Goal: Communication & Community: Answer question/provide support

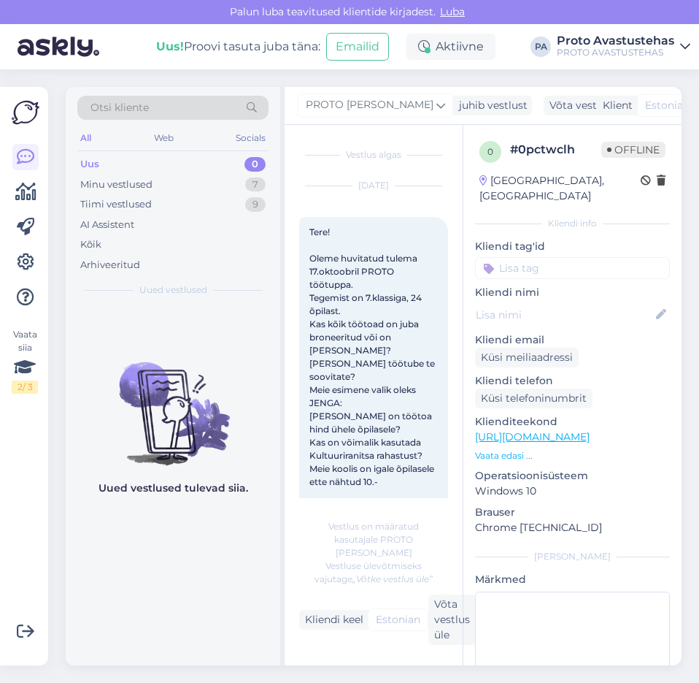
scroll to position [611, 0]
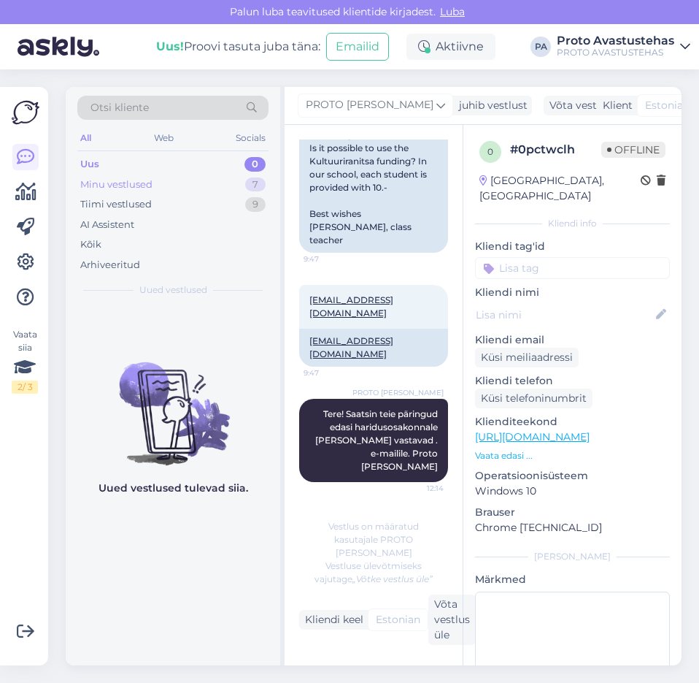
click at [95, 181] on div "Minu vestlused" at bounding box center [116, 184] width 72 height 15
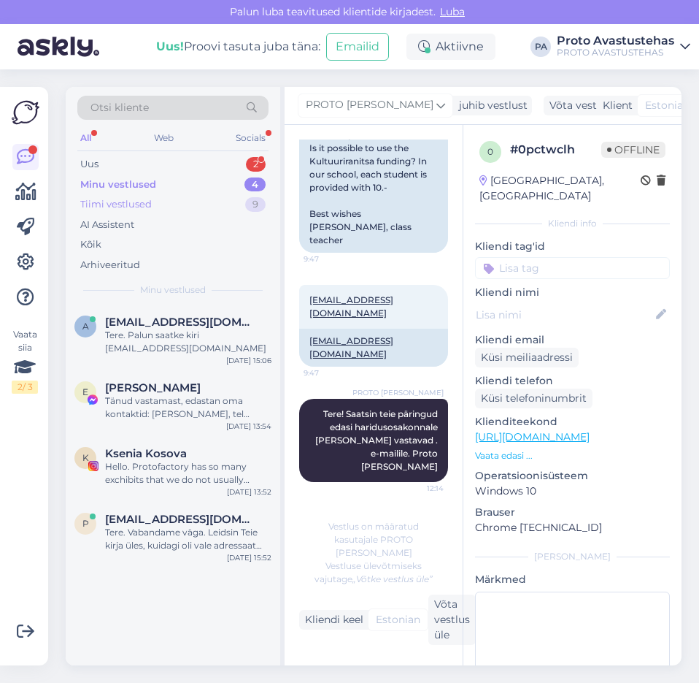
click at [108, 200] on div "Tiimi vestlused" at bounding box center [116, 204] width 72 height 15
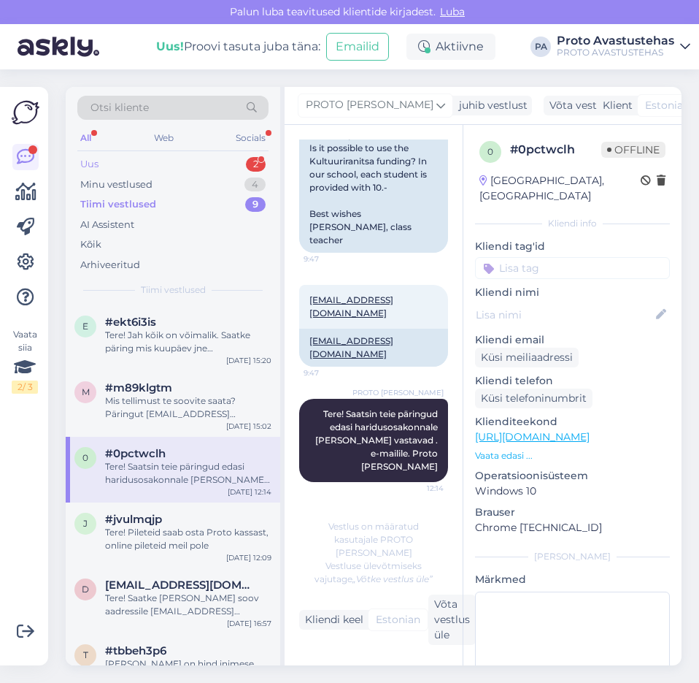
click at [90, 162] on div "Uus" at bounding box center [89, 164] width 18 height 15
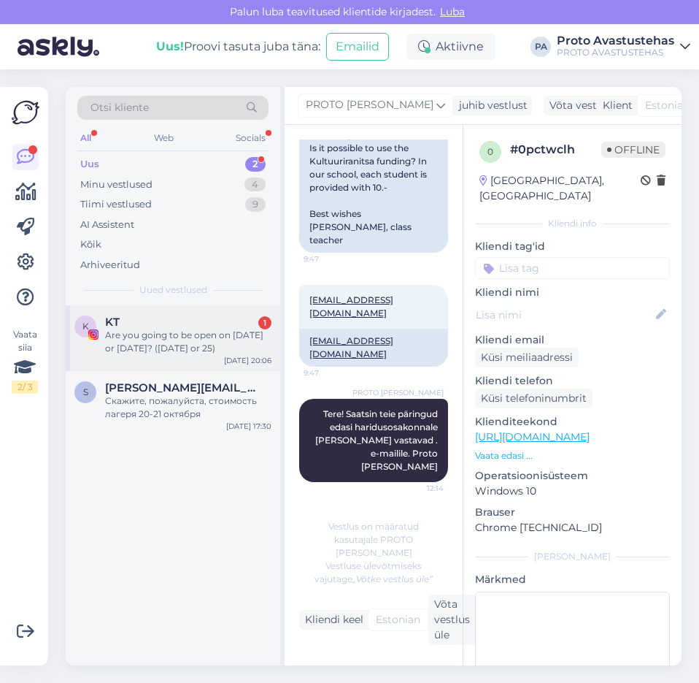
click at [166, 348] on div "Are you going to be open on [DATE] or [DATE]? ([DATE] or 25)" at bounding box center [188, 342] width 166 height 26
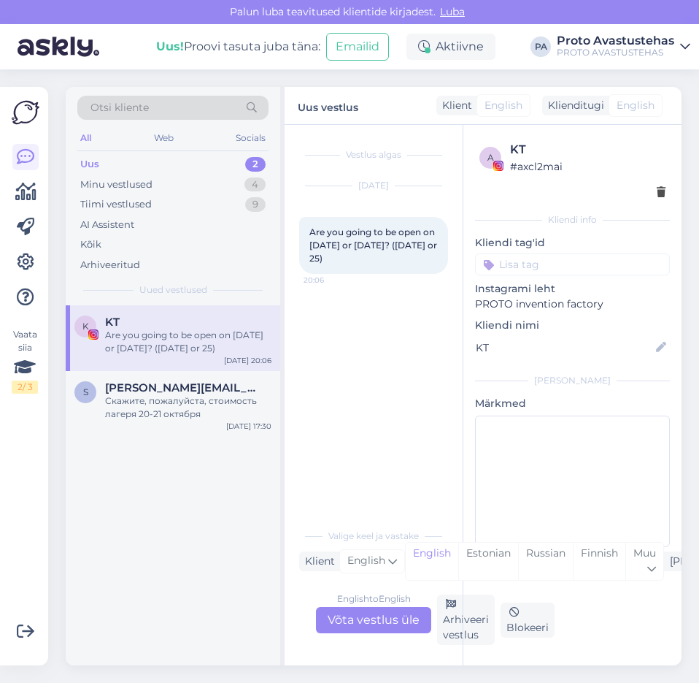
click at [380, 616] on div "English to English Võta vestlus üle" at bounding box center [373, 620] width 115 height 26
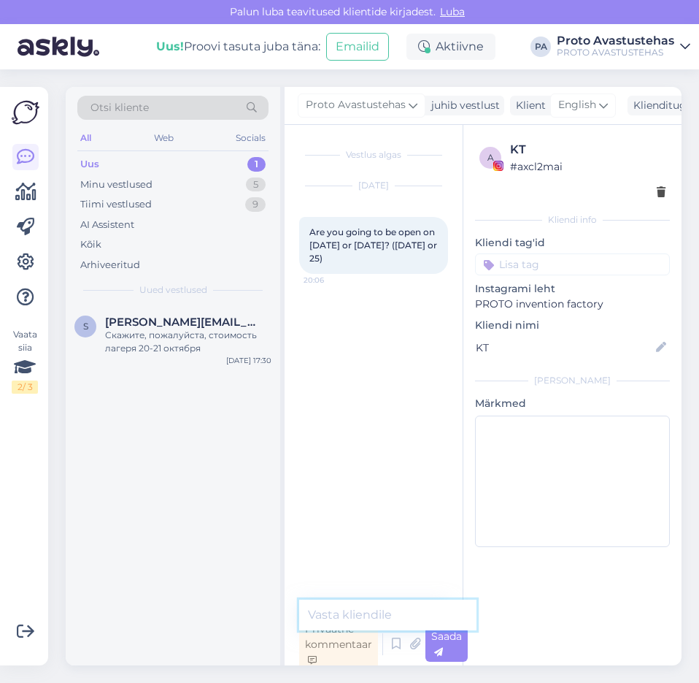
click at [399, 611] on textarea at bounding box center [387, 614] width 177 height 31
click at [421, 599] on textarea "Hello. We will be closed on [DATE] bt open" at bounding box center [387, 597] width 177 height 66
click at [417, 617] on textarea "Hello. We will be closed on [DATE] but open" at bounding box center [387, 597] width 177 height 66
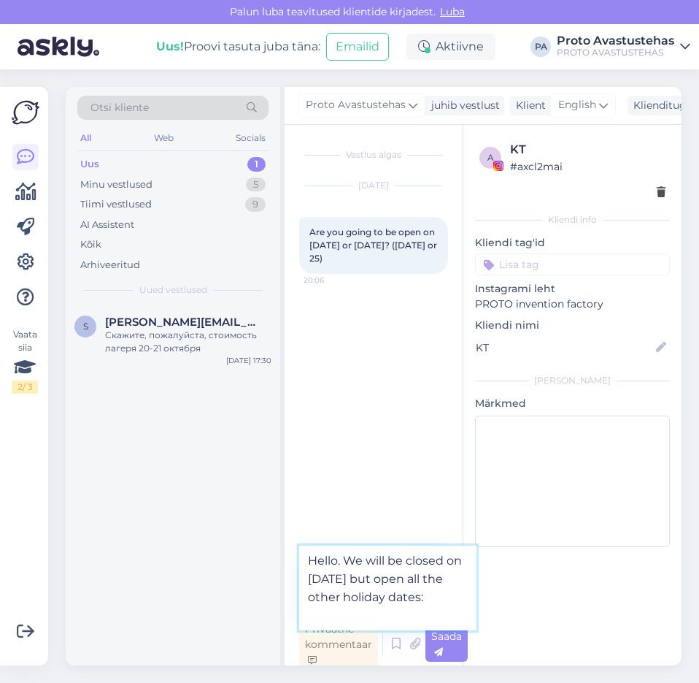
paste textarea "[URL][DOMAIN_NAME]"
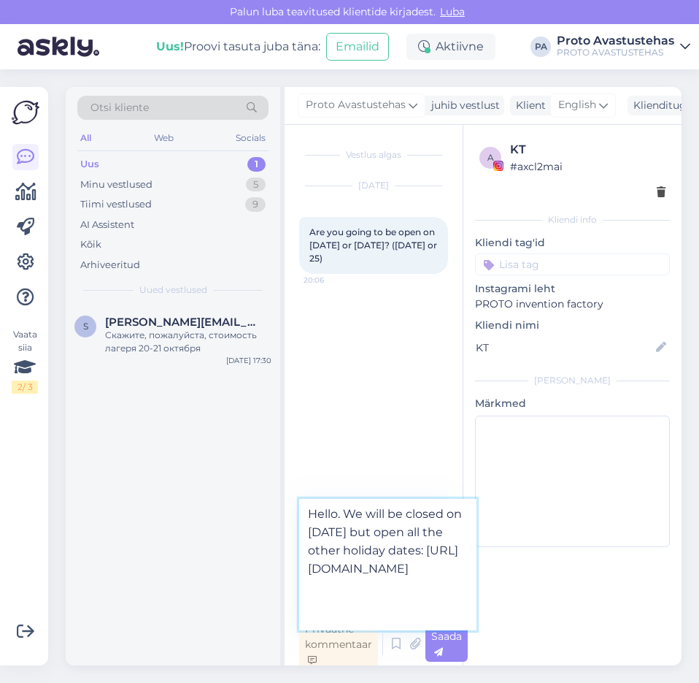
click at [344, 570] on textarea "Hello. We will be closed on [DATE] but open all the other holiday dates: [URL][…" at bounding box center [387, 564] width 177 height 131
type textarea "Hello. We will be closed on [DATE] but open all the other winter holiday dates:…"
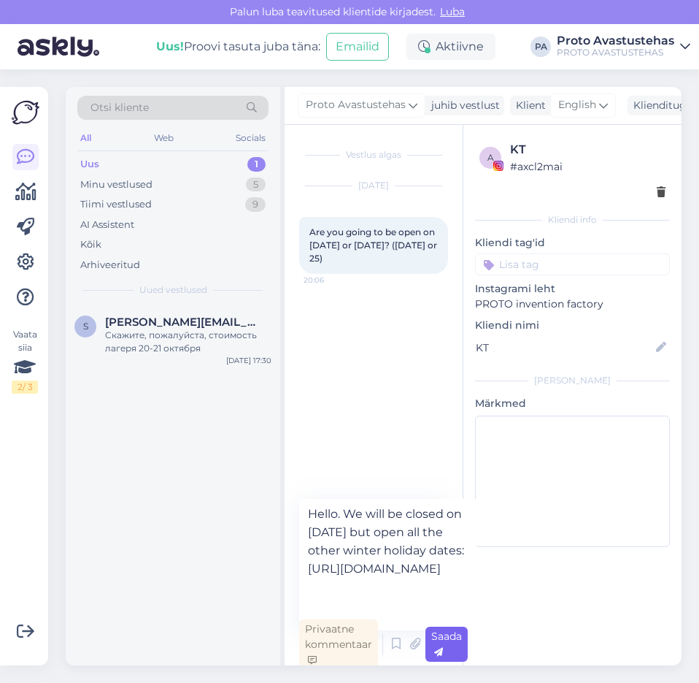
click at [442, 648] on icon at bounding box center [438, 652] width 9 height 9
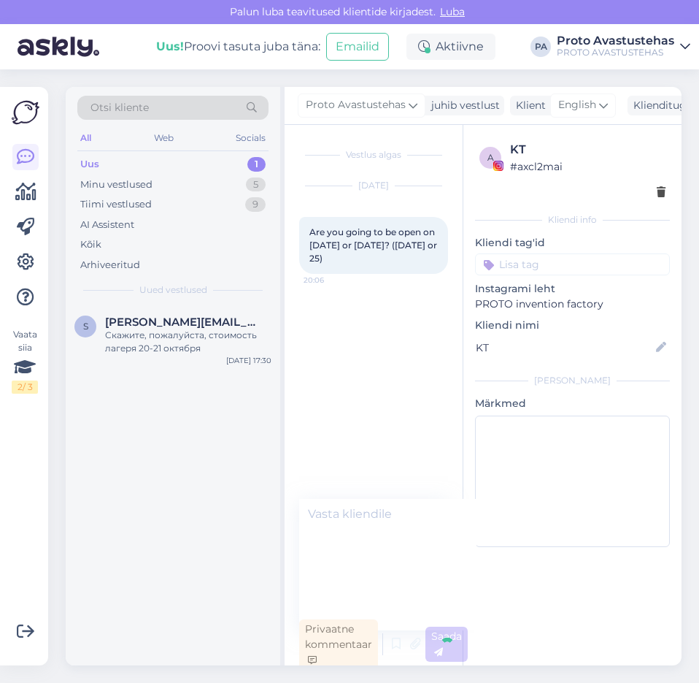
scroll to position [4, 0]
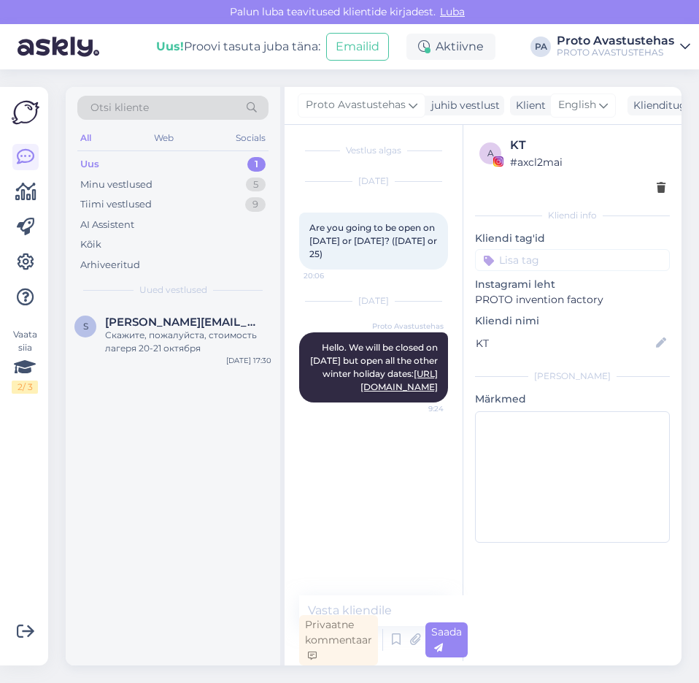
click at [87, 164] on div "Uus" at bounding box center [89, 164] width 19 height 15
click at [136, 342] on div "Скажите, пожалуйста, стоимость лагеря 20-21 октября" at bounding box center [188, 342] width 166 height 26
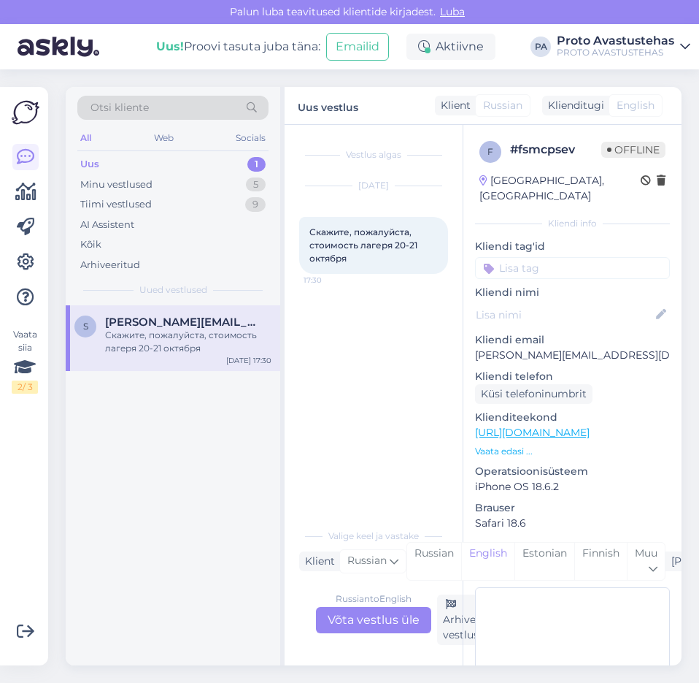
scroll to position [0, 0]
click at [364, 613] on div "Russian to English Võta vestlus üle" at bounding box center [373, 620] width 115 height 26
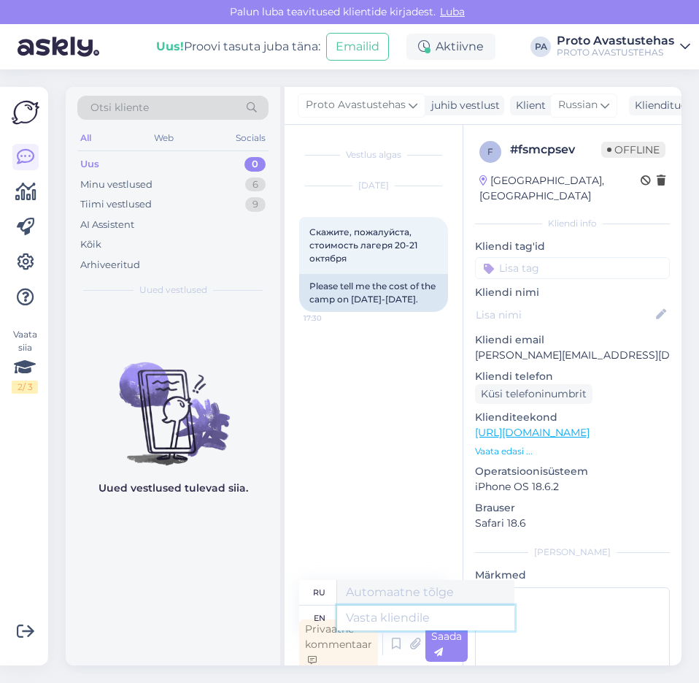
click at [396, 619] on textarea at bounding box center [425, 617] width 177 height 25
type textarea "Tere"
type textarea "Тере"
type textarea "Tere."
type textarea "Тере."
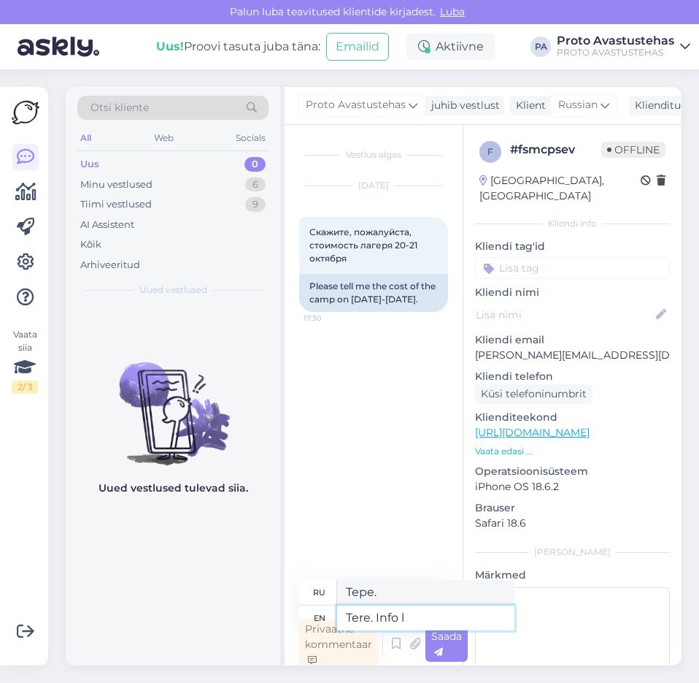
type textarea "Tere. Info la"
type textarea "Tere. Info"
type textarea "Tere. Info laagri k"
type textarea "Tere. Info laagri"
type textarea "Tere. Info laagri kohta le"
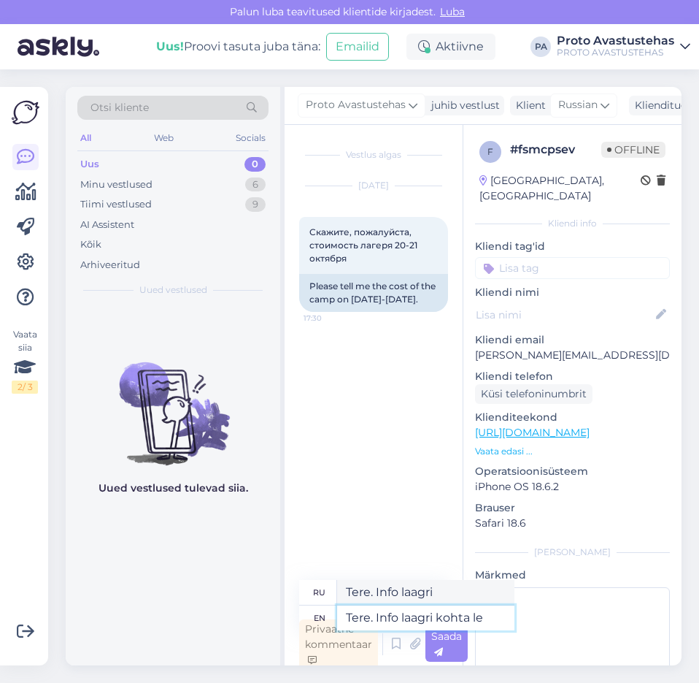
type textarea "Tere. Info laagri kohta"
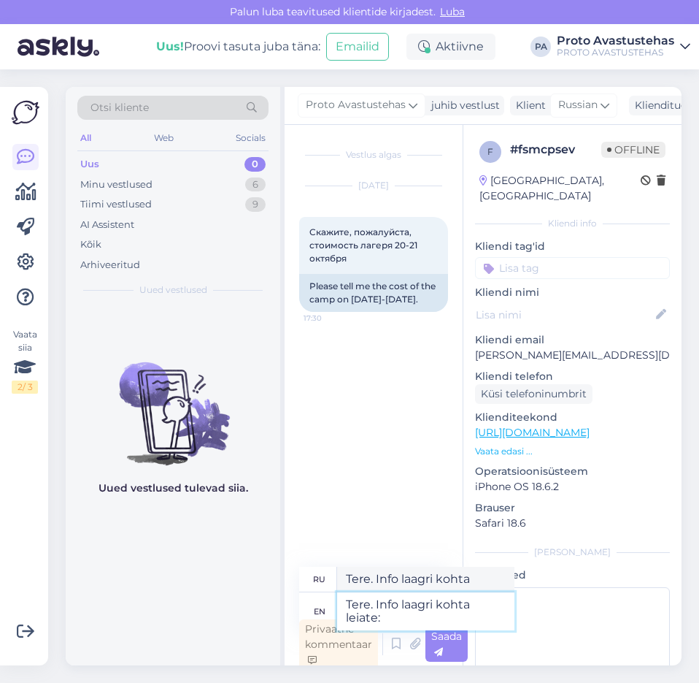
type textarea "Tere. Info laagri kohta leiate:"
type textarea "Тере. Информация о Laagri Kohta Leiate:"
paste textarea "[URL][DOMAIN_NAME]"
type textarea "Tere. Info laagri kohta leiate: [URL][DOMAIN_NAME]"
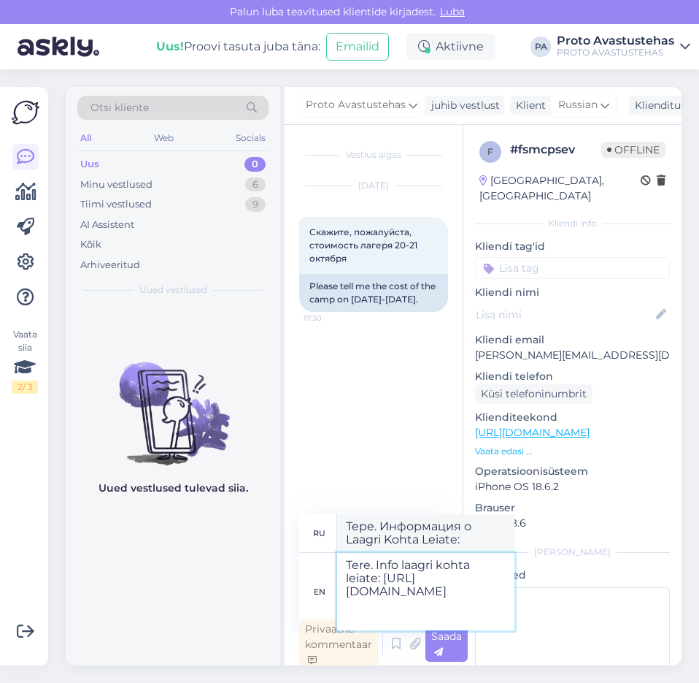
type textarea "Тере. Информация о laagri kohta leiate: [URL][DOMAIN_NAME]"
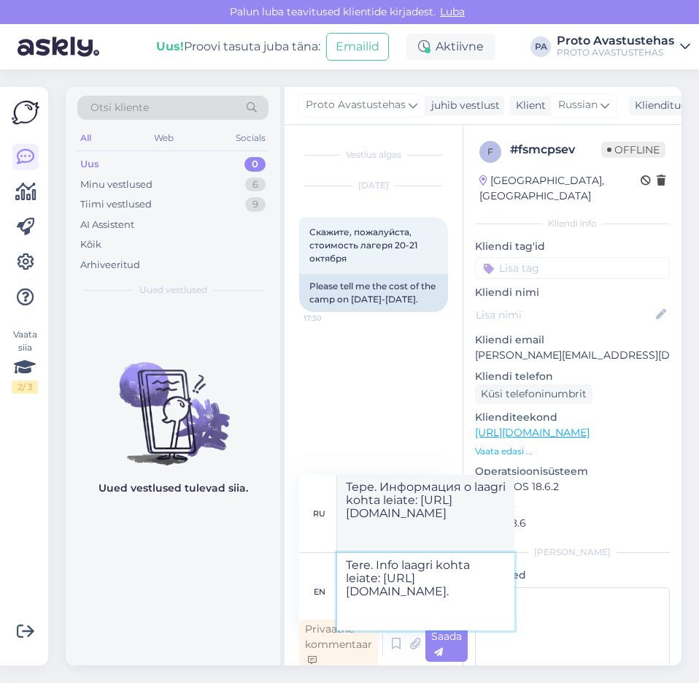
type textarea "Tere. Info laagri kohta leiate: [URL][DOMAIN_NAME]."
type textarea "Тере. Информация о laagri kohta leiate: [URL][DOMAIN_NAME]."
type textarea "Tere. Info laagri kohta leiate: [URL][DOMAIN_NAME]. Lisaküsimustele"
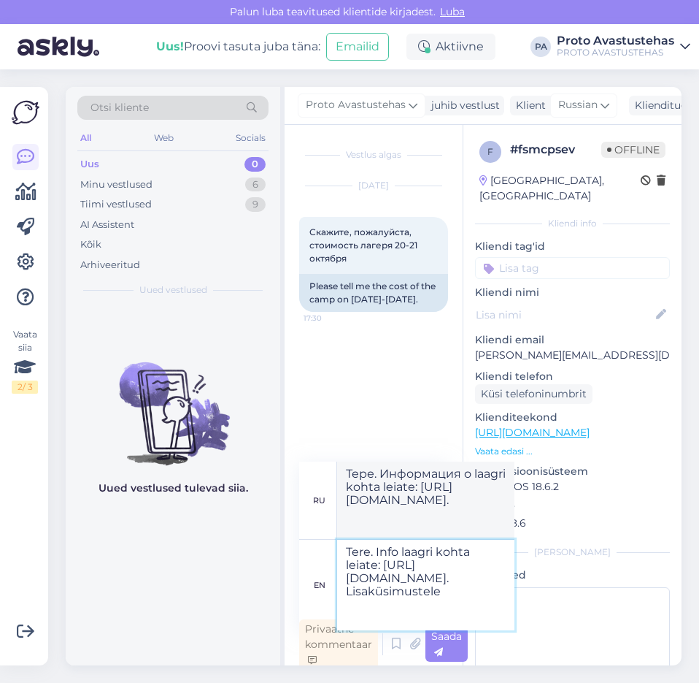
type textarea "Тере. Информация о laagri kohta leiate: [URL][DOMAIN_NAME]. [GEOGRAPHIC_DATA]"
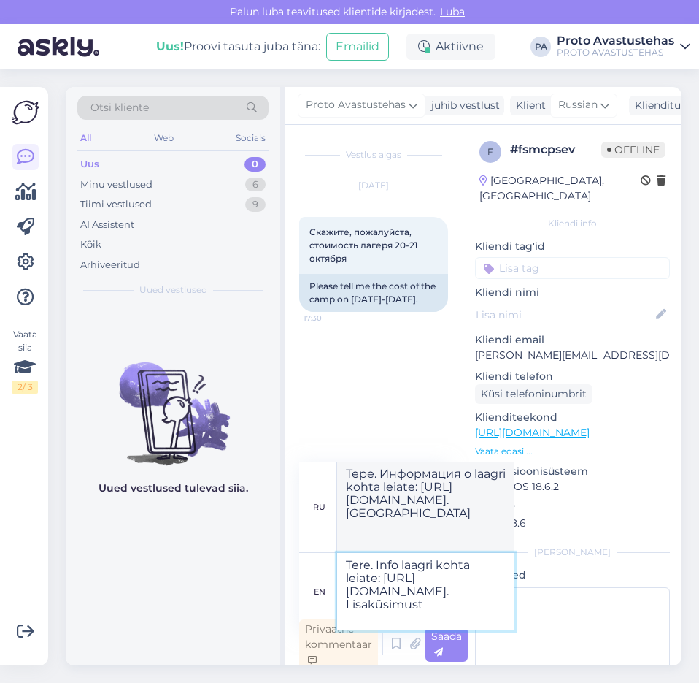
type textarea "Tere. Info laagri kohta leiate: [URL][DOMAIN_NAME]. Lisaküsimus"
type textarea "Тере. Информация о laagri kohta leiate: [URL][DOMAIN_NAME]. Лисакусимуст"
type textarea "Tere. Info laagri kohta leiate: [URL][DOMAIN_NAME]. Lisaküsimused"
type textarea "Тере. Информация о laagri kohta leiate: [URL][DOMAIN_NAME]. Лисакусимусед"
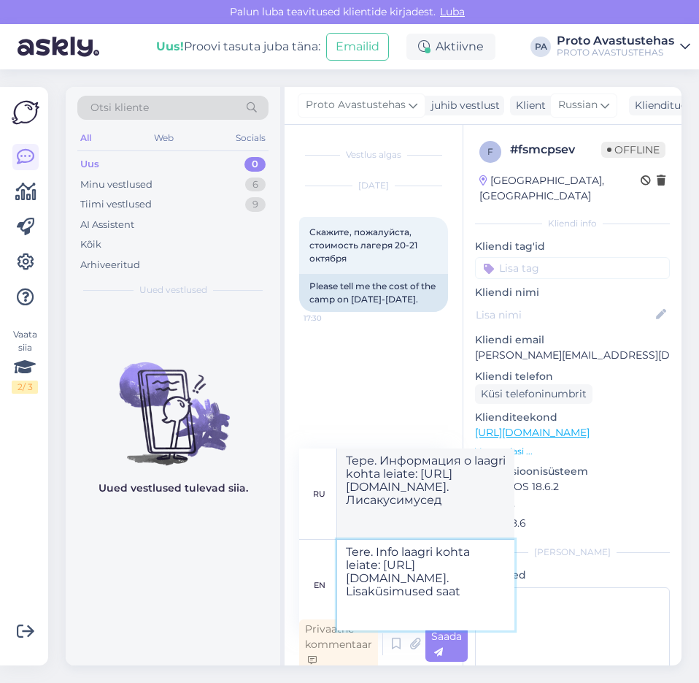
type textarea "Tere. Info laagri kohta leiate: [URL][DOMAIN_NAME]. Lisaküsimused saat e"
type textarea "Тере. Информация о laagri kohta leiate: [URL][DOMAIN_NAME]. Lisaküsimused Saat"
type textarea "Tere. Info laagri kohta leiate: [URL][DOMAIN_NAME]. Lisaküsimused saate"
type textarea "Тере. Информация о laagri kohta leiate: [URL][DOMAIN_NAME]. Lisaküsimused Saate"
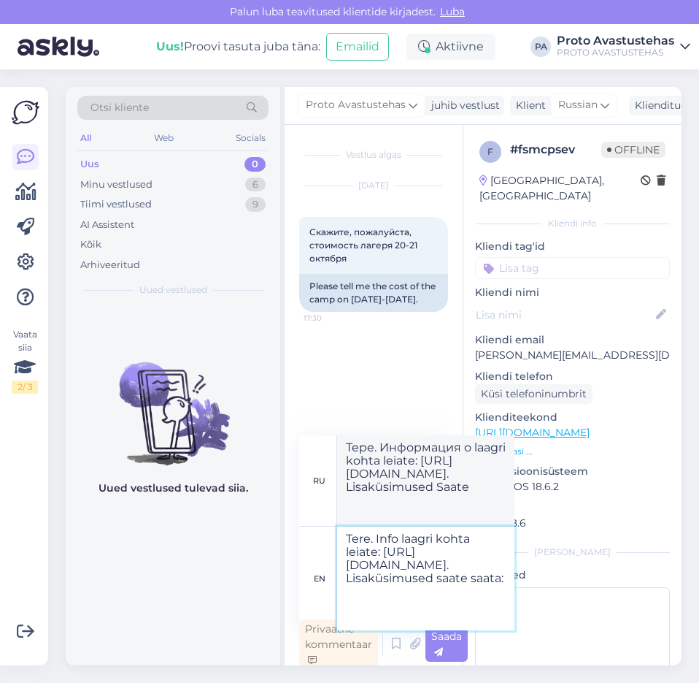
type textarea "Tere. Info laagri kohta leiate: [URL][DOMAIN_NAME]. Lisaküsimused saate saata: h"
type textarea "Тере. Информация о laagri kohta leiate: [URL][DOMAIN_NAME]. Lisaküsimused saate…"
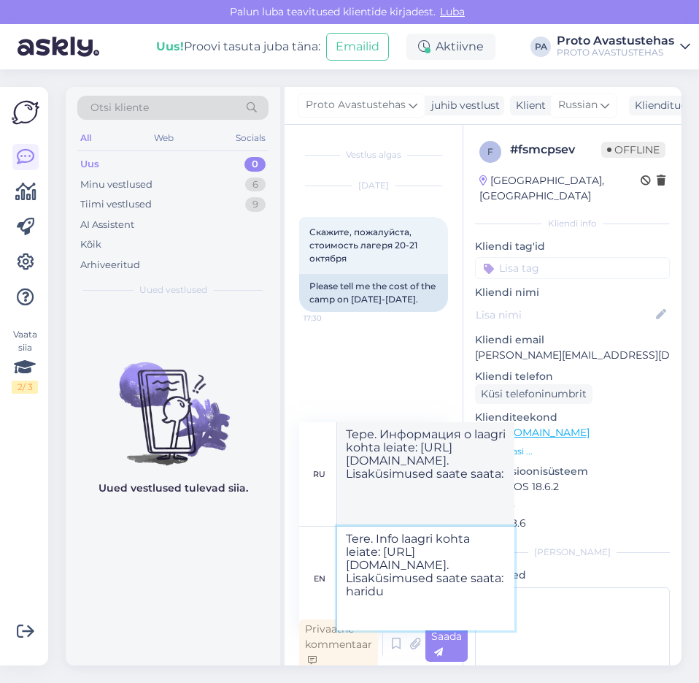
type textarea "Tere. Info laagri kohta leiate: [URL][DOMAIN_NAME]. Lisaküsimused saate saata: …"
type textarea "Тере. Информация о laagri kohta leiate: [URL][DOMAIN_NAME]. Lisaküsimused saate…"
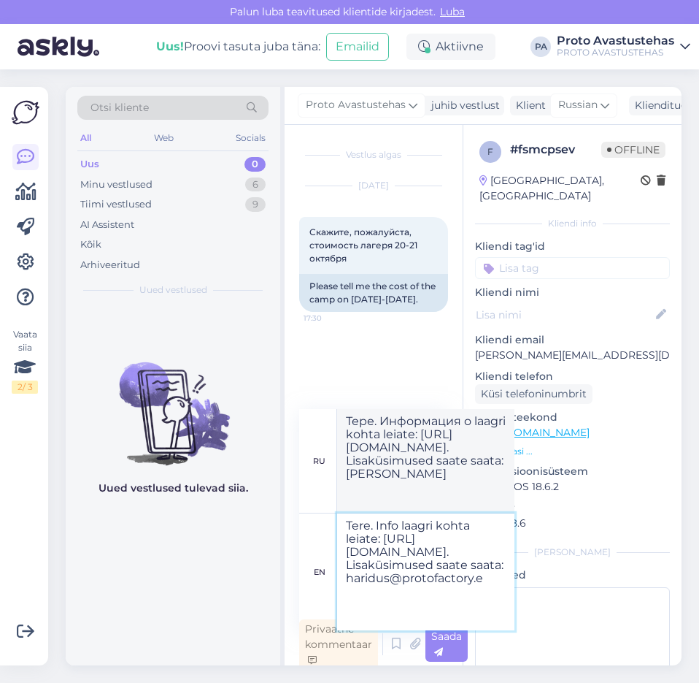
type textarea "Tere. Info laagri kohta leiate: [URL][DOMAIN_NAME]. Lisaküsimused saate saata: …"
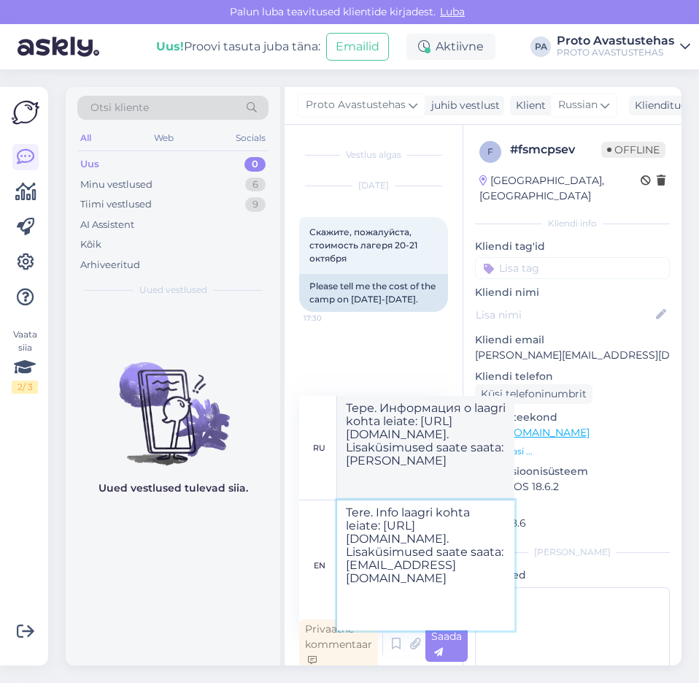
type textarea "Тере. Информация о laagri kohta leiate: [URL][DOMAIN_NAME]. Lisaküsimused saate…"
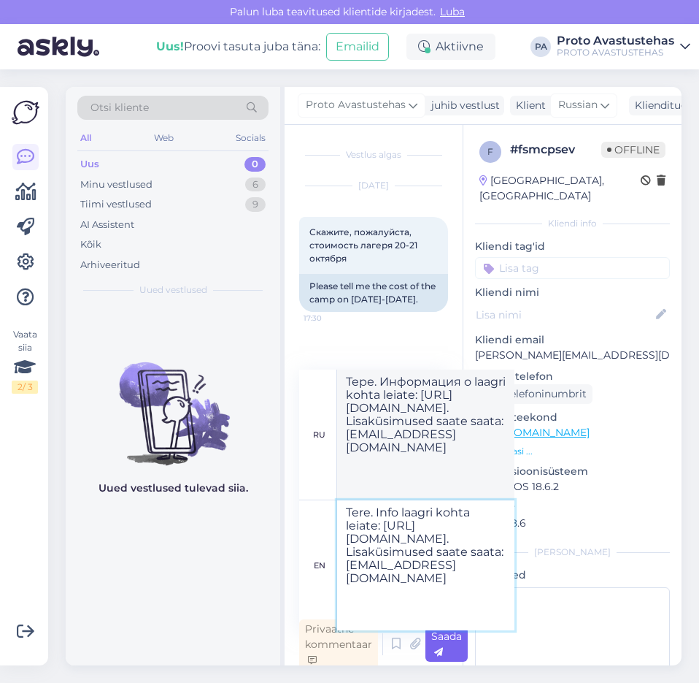
type textarea "Tere. Info laagri kohta leiate: [URL][DOMAIN_NAME]. Lisaküsimused saate saata: …"
click at [445, 651] on div "Saada" at bounding box center [447, 643] width 42 height 35
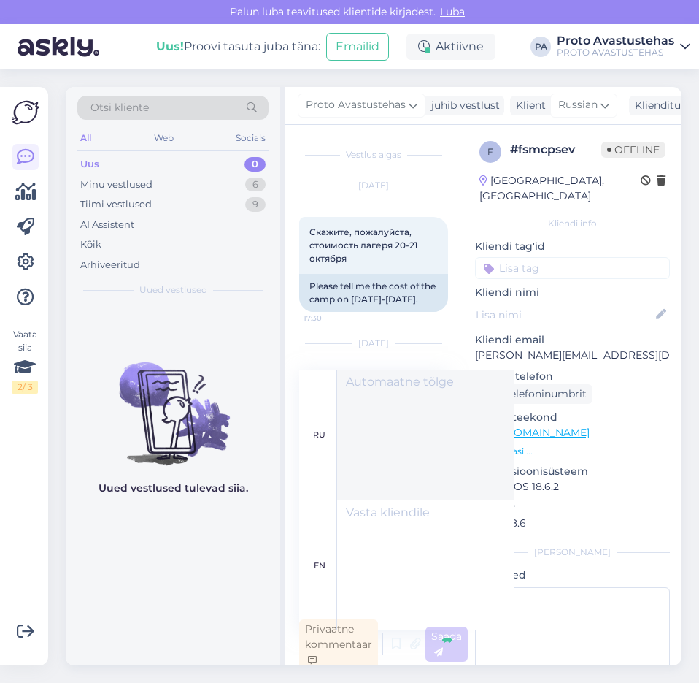
scroll to position [4, 0]
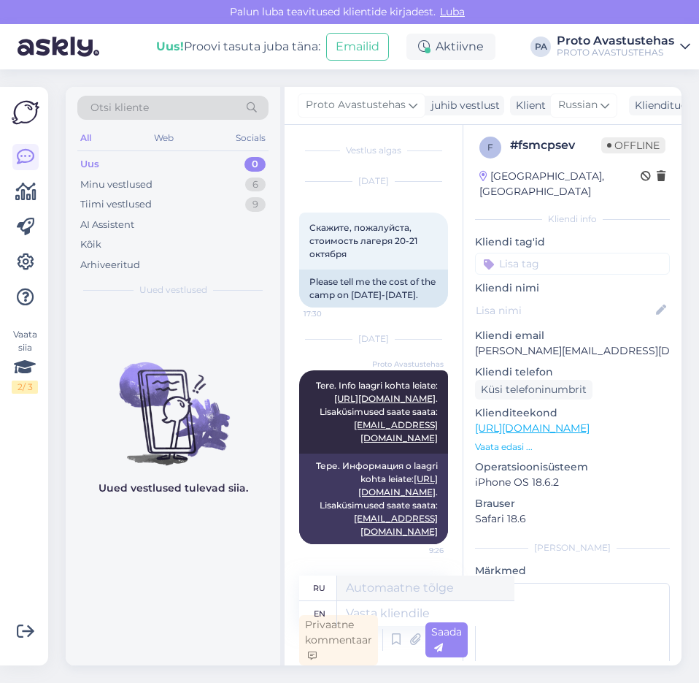
click at [92, 163] on div "Uus" at bounding box center [89, 164] width 19 height 15
